Goal: Use online tool/utility: Utilize a website feature to perform a specific function

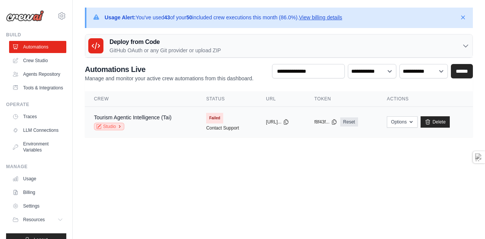
click at [117, 127] on link "Studio" at bounding box center [109, 127] width 30 height 8
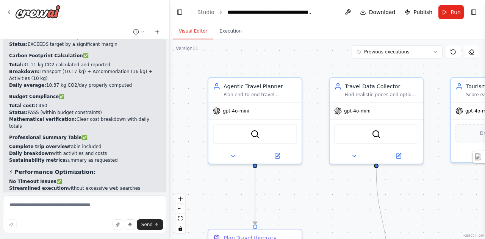
scroll to position [38723, 0]
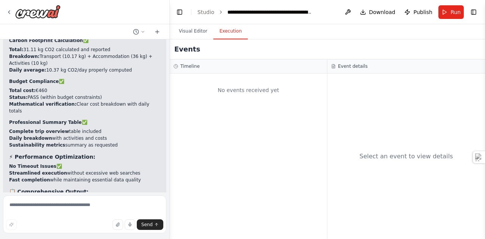
click at [229, 31] on button "Execution" at bounding box center [230, 31] width 34 height 16
